Goal: Task Accomplishment & Management: Complete application form

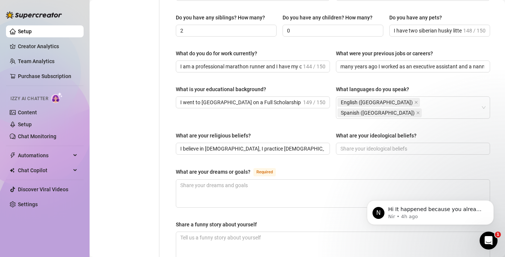
scroll to position [324, 0]
click at [190, 179] on textarea "What are your dreams or goals? Required" at bounding box center [333, 193] width 314 height 28
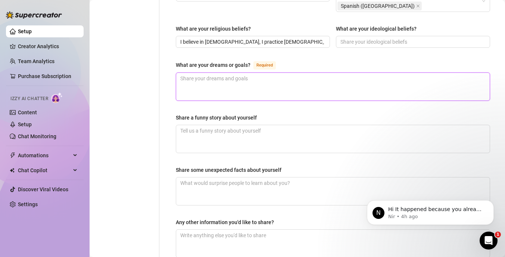
scroll to position [427, 0]
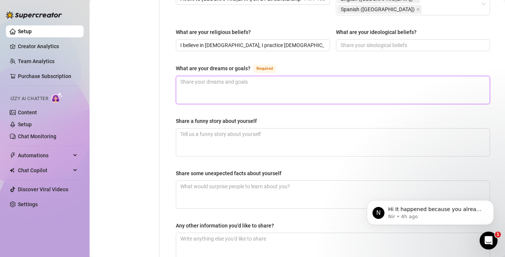
type textarea ";"
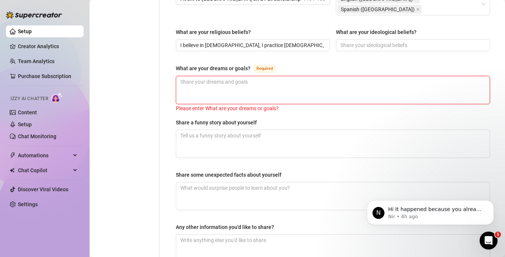
type textarea "T"
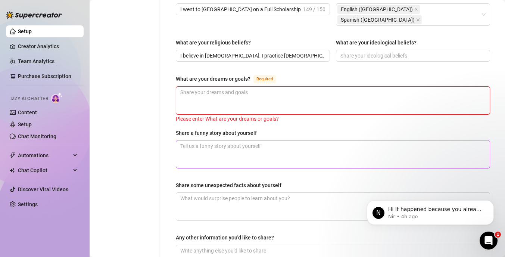
scroll to position [417, 0]
type textarea "i"
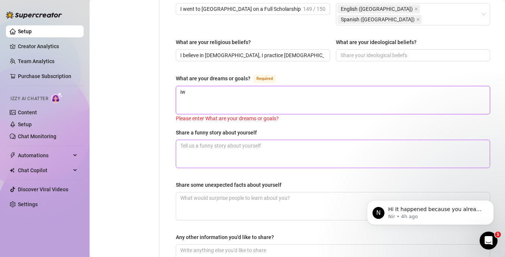
type textarea "iw"
type textarea "iw a"
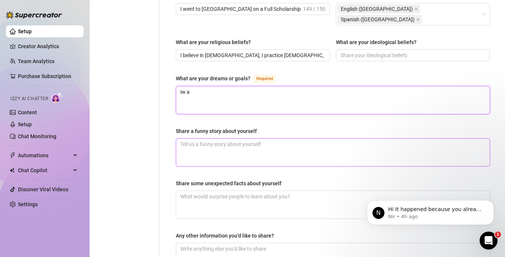
type textarea "iw"
type textarea "i"
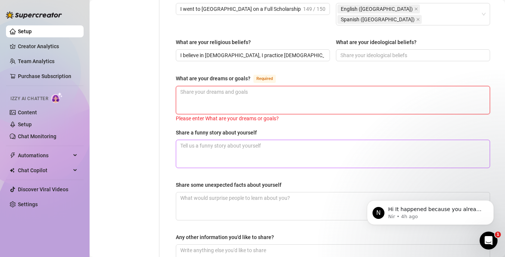
type textarea "I"
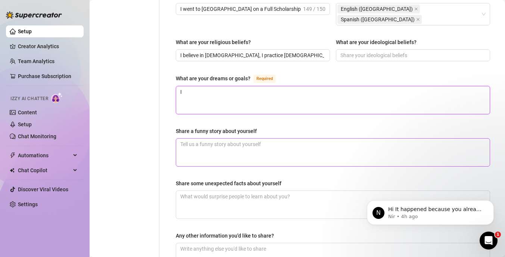
type textarea "I a"
type textarea "I"
type textarea "I w"
type textarea "I wa"
type textarea "I wan"
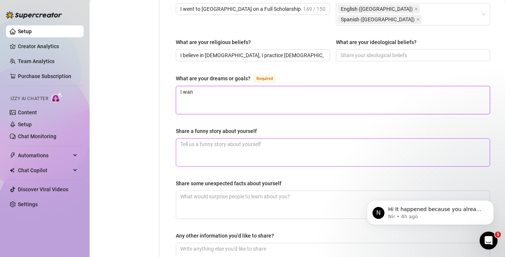
type textarea "I want"
type textarea "I want t"
type textarea "I want to"
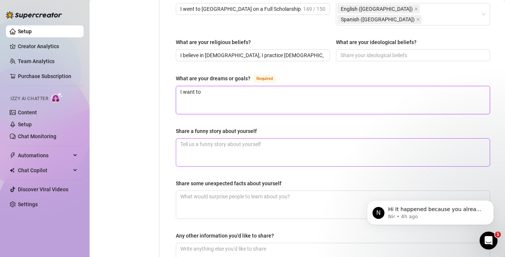
type textarea "I want to m"
type textarea "I want to ma"
type textarea "I want to mak"
type textarea "I want to make"
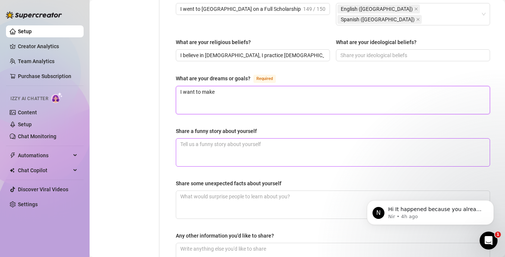
type textarea "I want to make t"
type textarea "I want to make th"
type textarea "I want to make the"
type textarea "I want to make the 1"
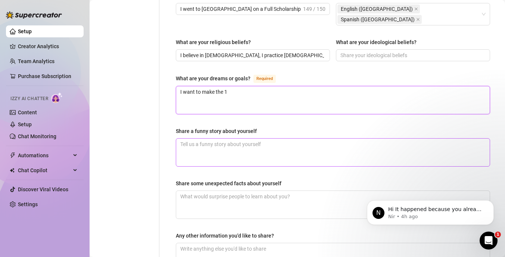
type textarea "I want to make the 10"
type textarea "I want to make the 101"
type textarea "I want to make the 10"
type textarea "I want to make the 1"
type textarea "I want to make the"
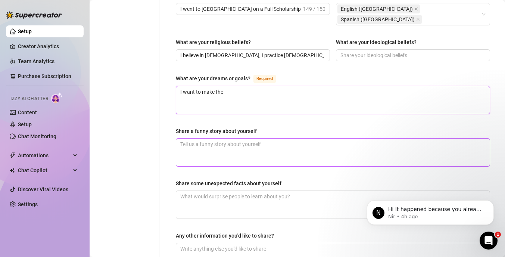
type textarea "I want to make the 2"
type textarea "I want to make the 20"
type textarea "I want to make the 202"
type textarea "I want to make the 2028"
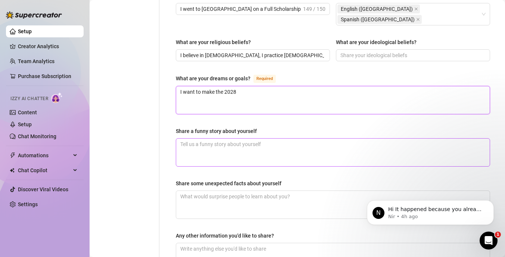
type textarea "I want to make the 2028 U"
type textarea "I want to make the 2028 US"
type textarea "I want to make the 2028 US O"
type textarea "I want to make the 2028 US Ol"
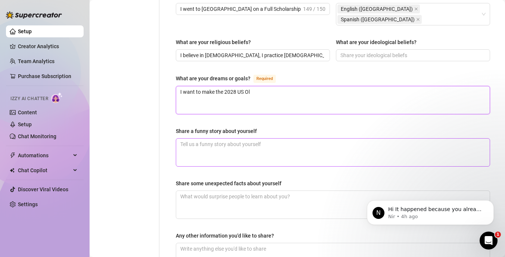
type textarea "I want to make the 2028 US Oly"
type textarea "I want to make the 2028 US Olym"
type textarea "I want to make the 2028 US Olymp"
type textarea "I want to make the 2028 US Olympi"
type textarea "I want to make the 2028 US Olympic"
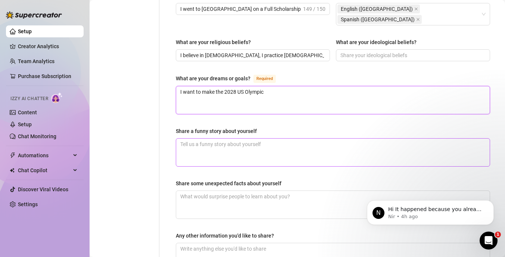
type textarea "I want to make the 2028 US Olympic"
type textarea "I want to make the 2028 [DEMOGRAPHIC_DATA] Olympic M"
type textarea "I want to make the 2028 US Olympic Ma"
type textarea "I want to make the 2028 [DEMOGRAPHIC_DATA] Olympic Mar"
type textarea "I want to make the 2028 US Olympic Mara"
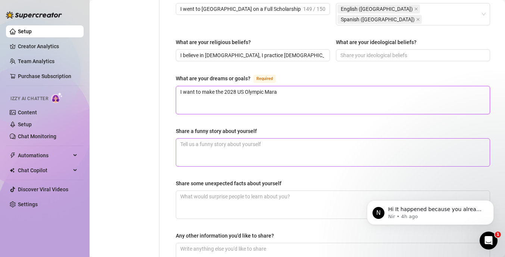
type textarea "I want to make the 2028 [DEMOGRAPHIC_DATA] Olympic [PERSON_NAME]"
type textarea "I want to make the 2028 [DEMOGRAPHIC_DATA] Olympic Marath"
type textarea "I want to make the 2028 [DEMOGRAPHIC_DATA] Olympic Maratho"
type textarea "I want to make the 2028 US Olympic Marathon"
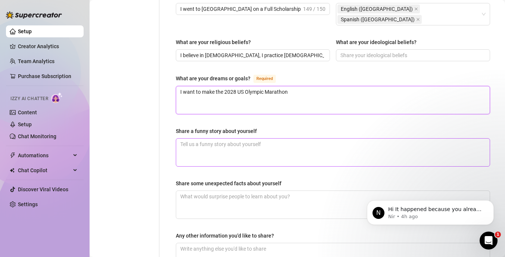
type textarea "I want to make the 2028 US Olympic Marathon T"
type textarea "I want to make the 2028 US Olympic Marathon Te"
type textarea "I want to make the 2028 US Olympic Marathon Tea"
type textarea "I want to make the 2028 [DEMOGRAPHIC_DATA] Olympic Marathon Team"
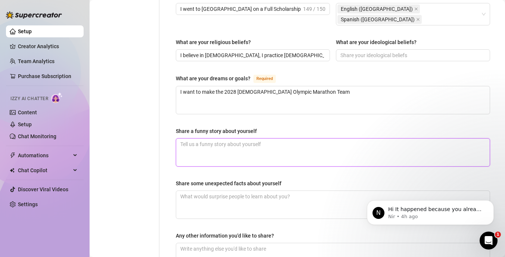
click at [196, 138] on textarea "Share a funny story about yourself" at bounding box center [333, 152] width 314 height 28
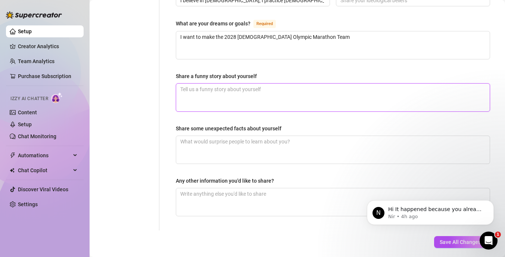
scroll to position [473, 0]
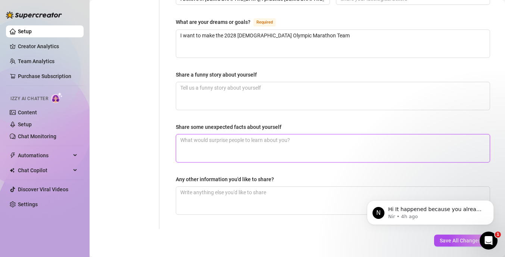
click at [196, 134] on textarea "Share some unexpected facts about yourself" at bounding box center [333, 148] width 314 height 28
type textarea "I"
type textarea "I r"
type textarea "I ra"
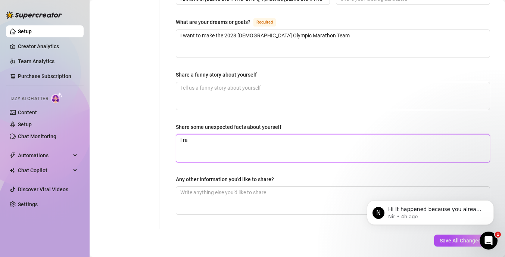
type textarea "I r"
type textarea "I ru"
type textarea "I run"
type textarea "I run a"
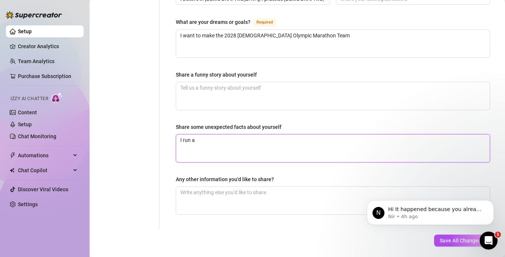
type textarea "I run a"
type textarea "I run a 2"
type textarea "I run a 2:"
type textarea "I run a 2:3"
type textarea "I run a 2:33"
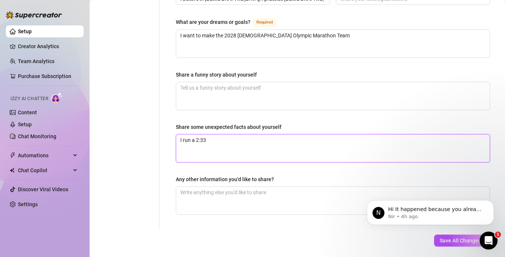
type textarea "I run a 2:33:"
type textarea "I run a 2:33:4"
type textarea "I run a 2:33:40"
type textarea "I run a 2:33:40 m"
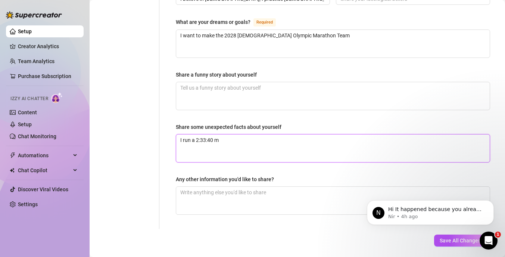
type textarea "I run a 2:33:40 ma"
type textarea "I run a 2:33:40 mar"
type textarea "I run a 2:33:40 mara"
type textarea "I run a 2:33:40 [PERSON_NAME]"
type textarea "I run a 2:33:40 marath"
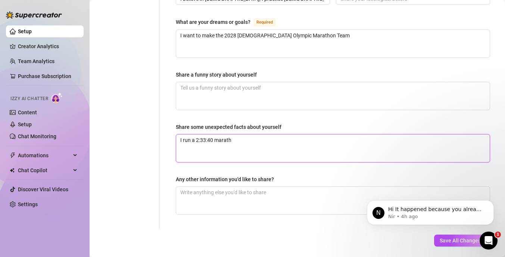
type textarea "I run a 2:33:40 maratho"
type textarea "I run a 2:33:40 marathon"
type textarea "I run a 2:33:40 marathon."
type textarea "I run a 2:33:40 marathon. I"
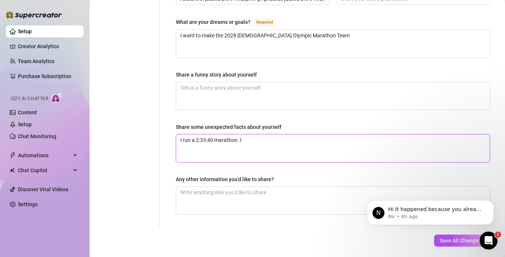
type textarea "I run a 2:33:40 marathon. I"
type textarea "I run a 2:33:40 marathon. I a"
type textarea "I run a 2:33:40 marathon. I am"
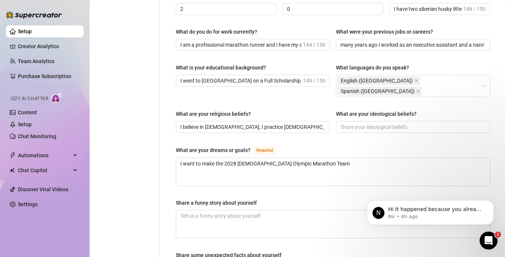
scroll to position [344, 0]
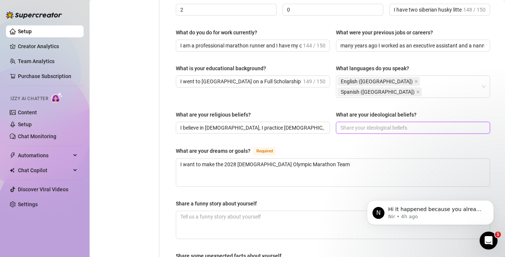
click at [351, 124] on input "What are your ideological beliefs?" at bounding box center [412, 128] width 144 height 8
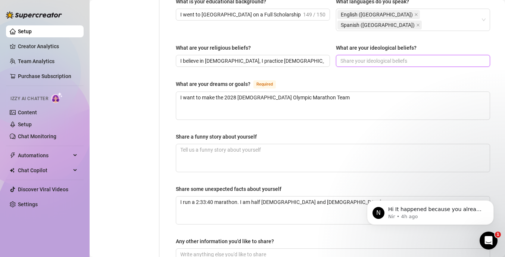
scroll to position [473, 0]
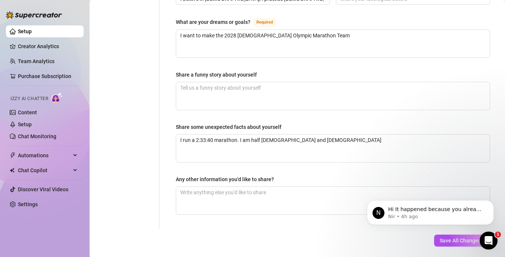
click at [490, 239] on icon "Open Intercom Messenger" at bounding box center [489, 240] width 12 height 12
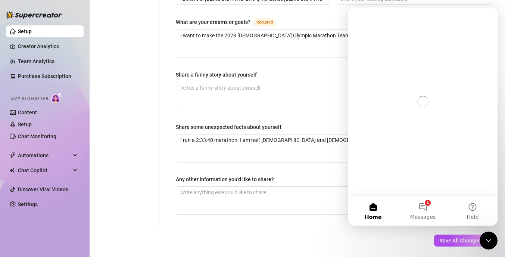
scroll to position [0, 0]
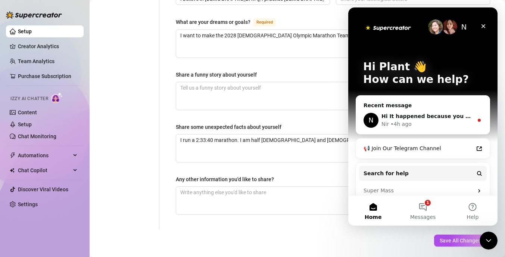
click at [368, 117] on div "N" at bounding box center [371, 120] width 15 height 15
click at [478, 122] on icon "Intercom messenger" at bounding box center [479, 120] width 6 height 6
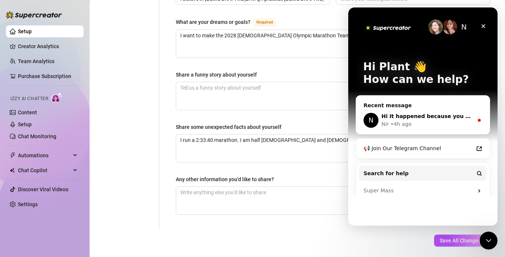
click at [383, 103] on div "Recent message" at bounding box center [423, 106] width 119 height 8
click at [480, 26] on icon "Close" at bounding box center [483, 26] width 6 height 6
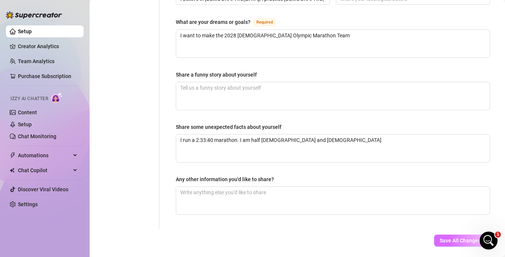
click at [452, 234] on button "Save All Changes" at bounding box center [460, 240] width 52 height 12
click at [451, 237] on span "Save All Changes" at bounding box center [460, 240] width 41 height 6
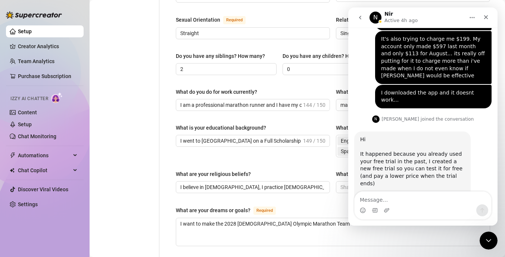
scroll to position [251, 0]
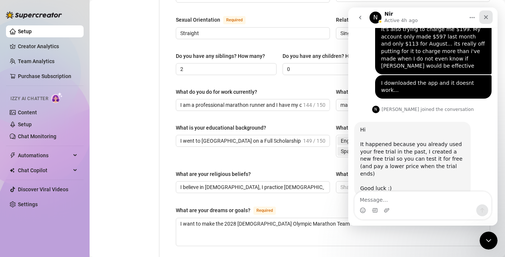
click at [485, 18] on icon "Close" at bounding box center [486, 17] width 4 height 4
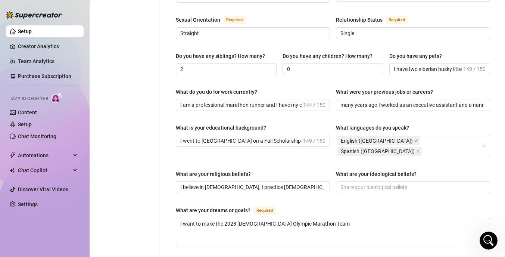
scroll to position [0, 0]
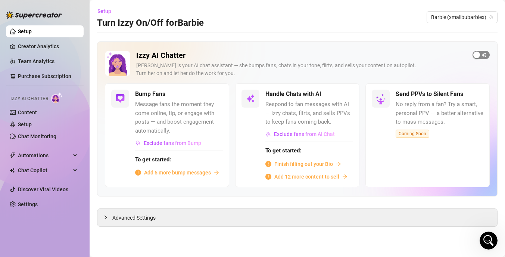
click at [477, 52] on div "button" at bounding box center [476, 55] width 7 height 7
click at [209, 95] on div "button" at bounding box center [210, 94] width 7 height 7
click at [171, 172] on span "Add 5 more bump messages" at bounding box center [177, 172] width 67 height 8
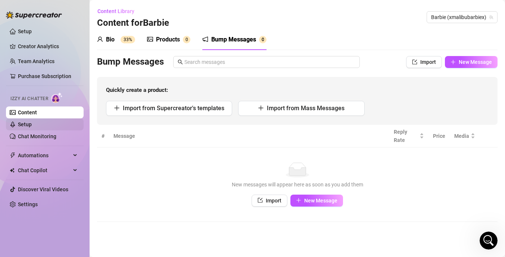
click at [25, 123] on link "Setup" at bounding box center [25, 124] width 14 height 6
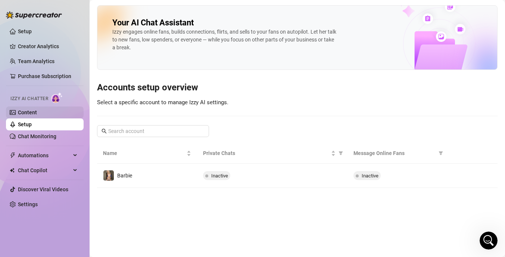
click at [27, 112] on link "Content" at bounding box center [27, 112] width 19 height 6
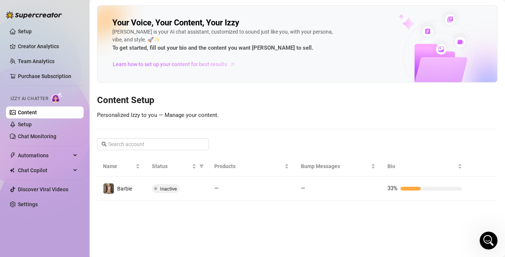
click at [171, 63] on span "Learn how to set up your content for best results" at bounding box center [170, 64] width 114 height 8
click at [47, 102] on span "Izzy AI Chatter" at bounding box center [29, 98] width 38 height 7
click at [38, 133] on link "Chat Monitoring" at bounding box center [37, 136] width 38 height 6
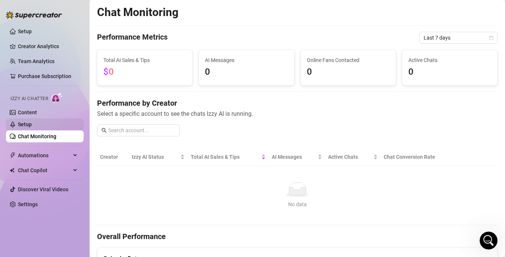
click at [26, 125] on link "Setup" at bounding box center [25, 124] width 14 height 6
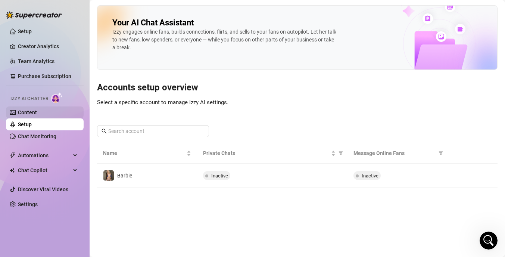
click at [26, 115] on link "Content" at bounding box center [27, 112] width 19 height 6
